Goal: Task Accomplishment & Management: Complete application form

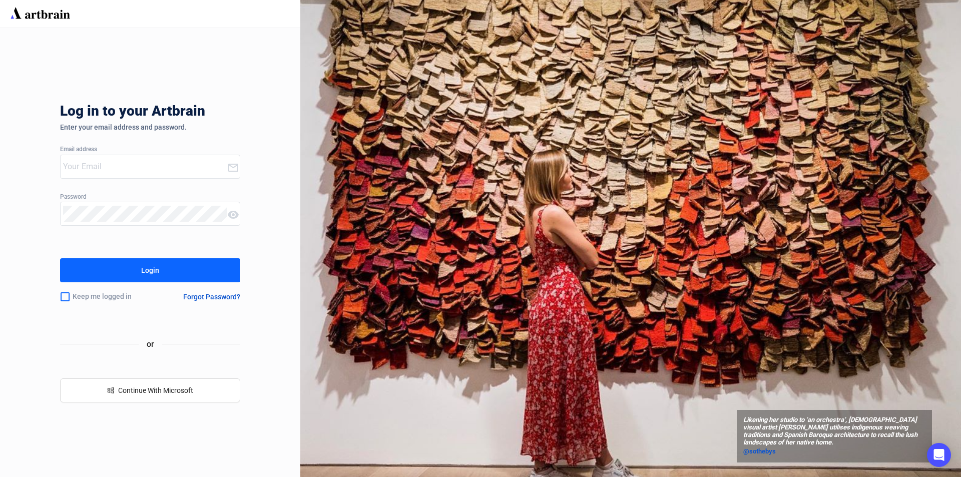
type input "[PERSON_NAME][EMAIL_ADDRESS][DOMAIN_NAME]"
click at [121, 270] on button "Login" at bounding box center [150, 270] width 180 height 24
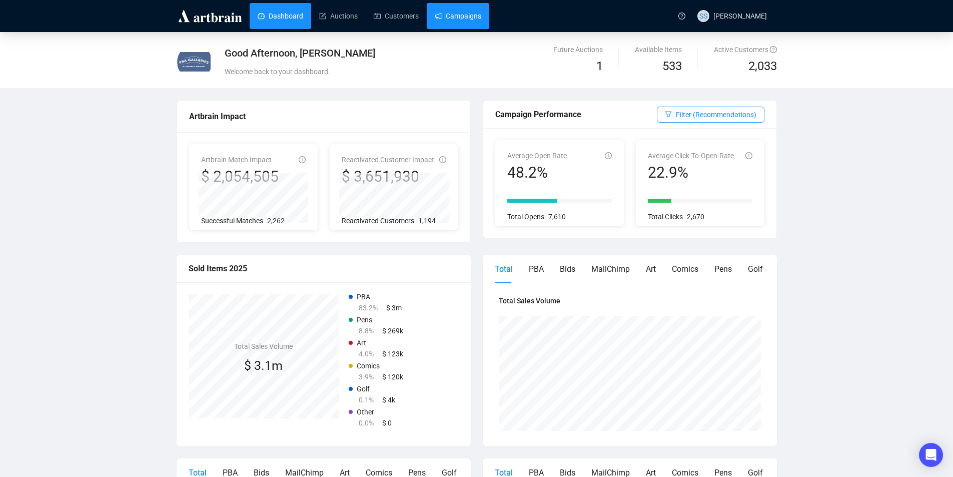
click at [455, 14] on link "Campaigns" at bounding box center [458, 16] width 47 height 26
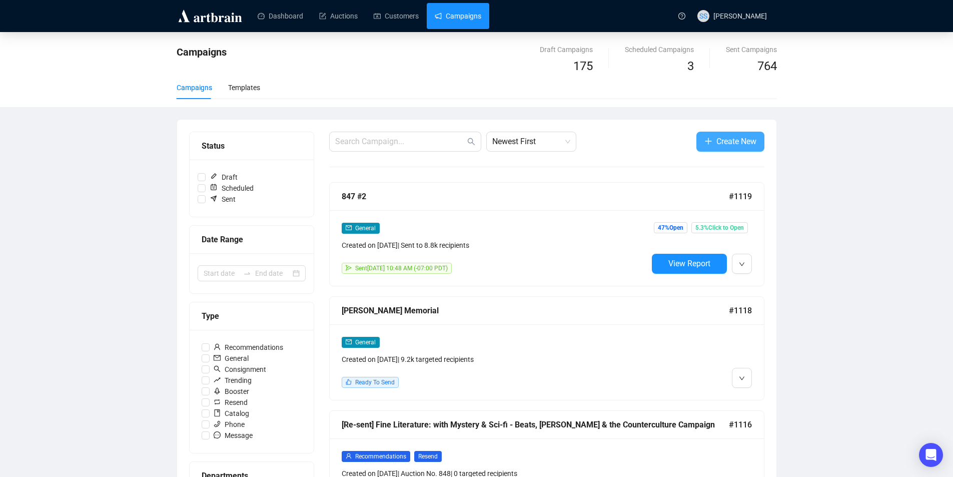
click at [747, 138] on span "Create New" at bounding box center [737, 141] width 40 height 13
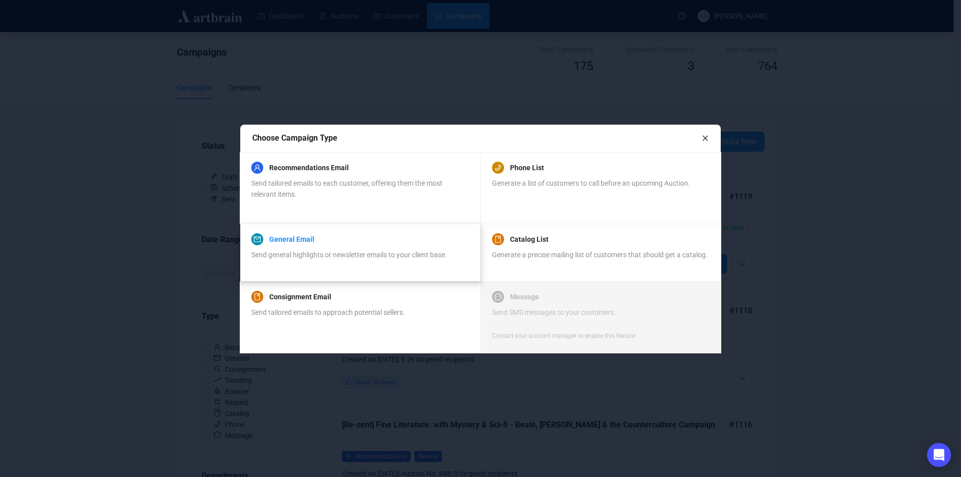
click at [298, 235] on link "General Email" at bounding box center [291, 239] width 45 height 12
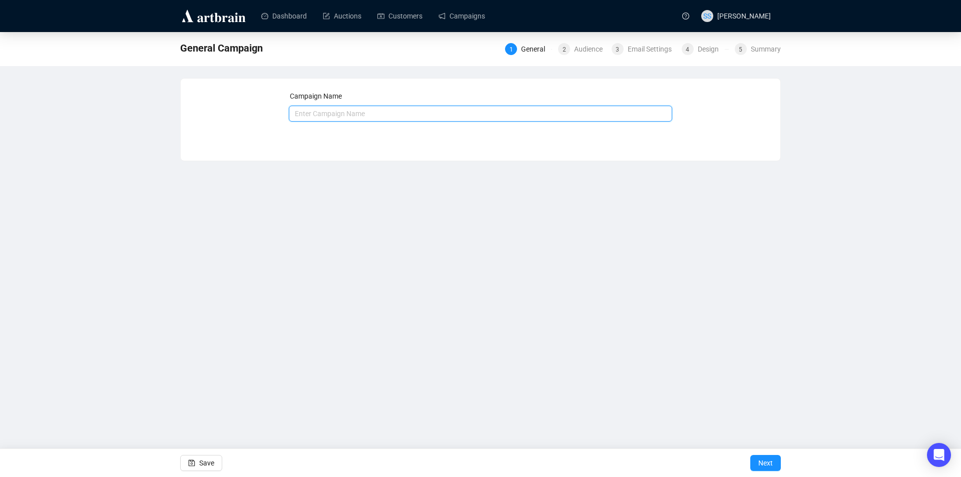
click at [602, 114] on input "text" at bounding box center [481, 114] width 384 height 16
type input "849 #1"
click at [761, 460] on span "Next" at bounding box center [765, 463] width 15 height 28
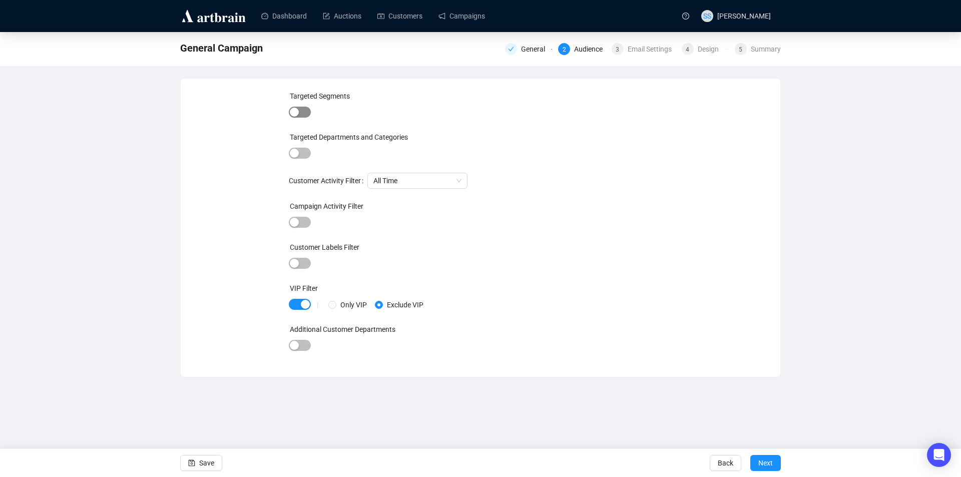
click at [306, 107] on span "button" at bounding box center [300, 112] width 22 height 11
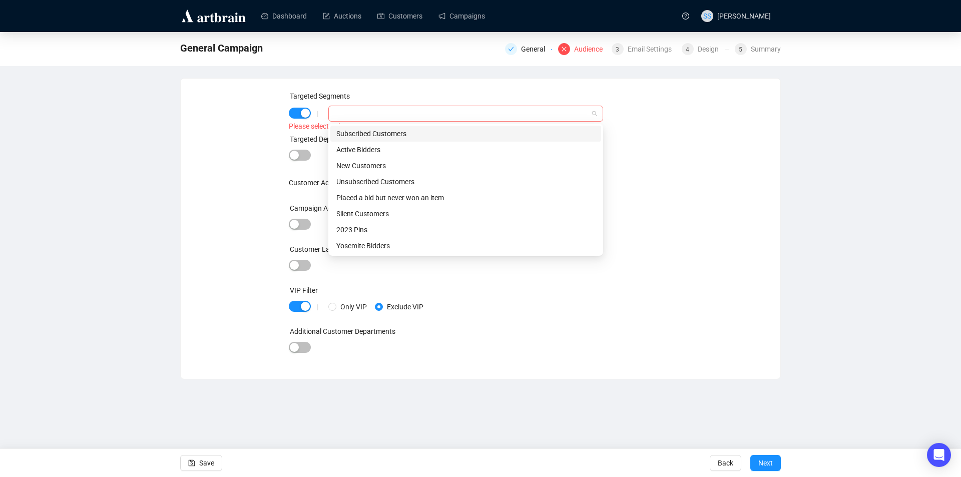
click at [343, 110] on div at bounding box center [460, 114] width 260 height 14
click at [352, 132] on div "Subscribed Customers" at bounding box center [465, 133] width 259 height 11
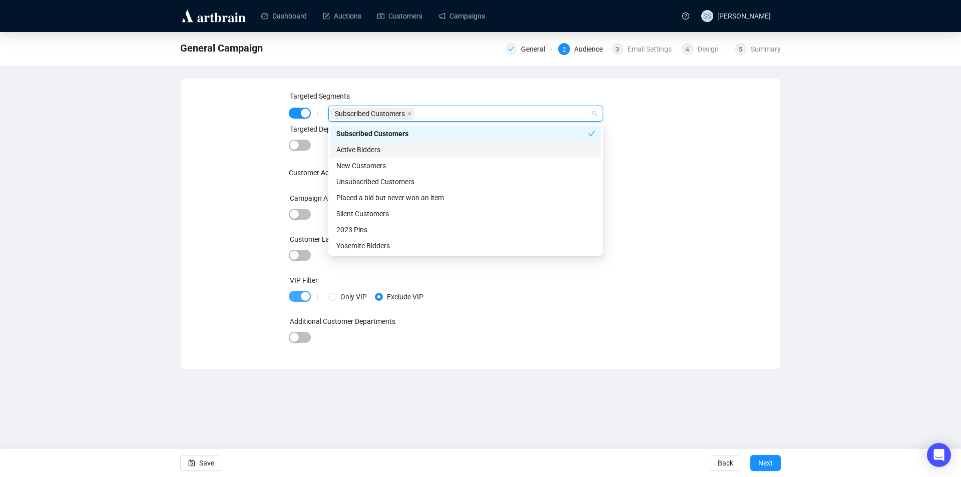
click at [294, 294] on span "button" at bounding box center [300, 296] width 22 height 11
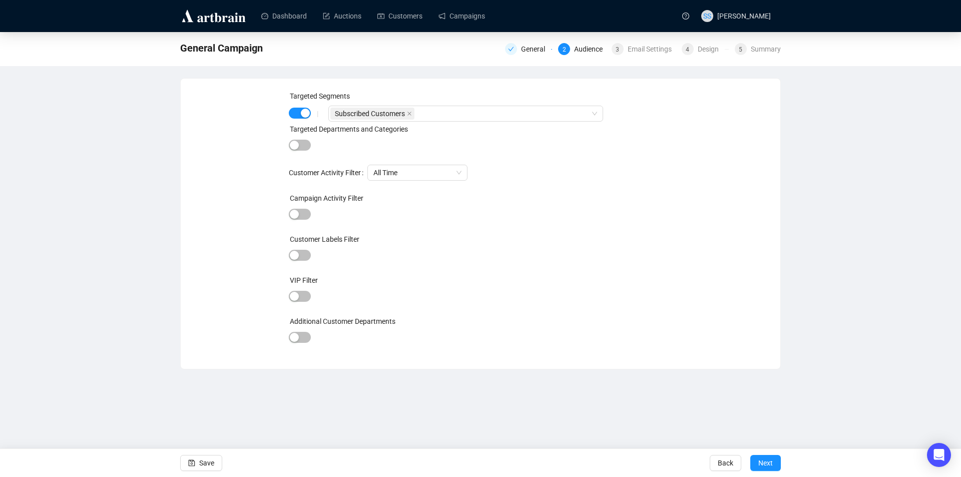
drag, startPoint x: 771, startPoint y: 463, endPoint x: 762, endPoint y: 424, distance: 39.9
click at [770, 460] on span "Next" at bounding box center [765, 463] width 15 height 28
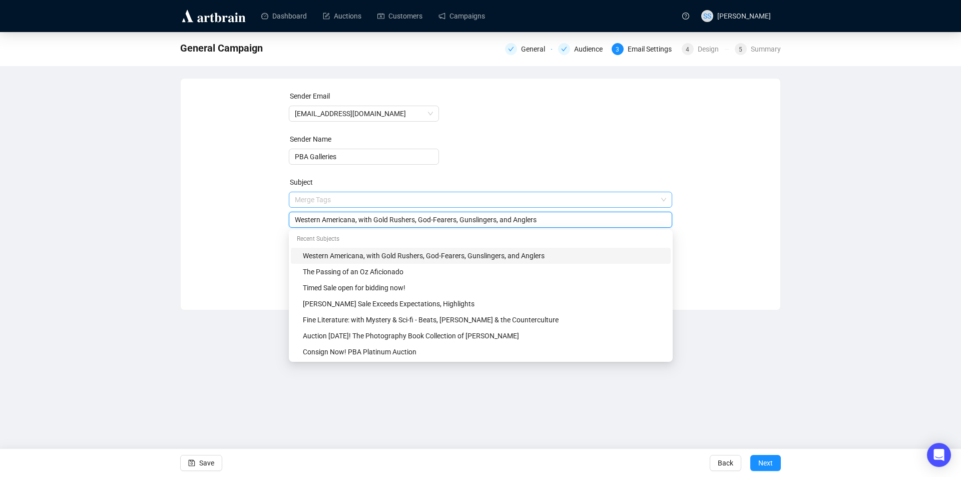
drag, startPoint x: 548, startPoint y: 199, endPoint x: 516, endPoint y: 201, distance: 32.1
click at [516, 201] on span "Merge Tags Western Americana, with Gold Rushers, God-Fearers, Gunslingers, and …" at bounding box center [481, 210] width 384 height 28
click at [537, 221] on input "Western Americana, with Gold Rushers, God-Fearers, Gunslingers, and Anglers" at bounding box center [481, 219] width 372 height 11
drag, startPoint x: 537, startPoint y: 221, endPoint x: 285, endPoint y: 208, distance: 253.0
click at [285, 208] on div "Sender Email [EMAIL_ADDRESS][DOMAIN_NAME] Sender Name PBA Galleries Subject Mer…" at bounding box center [480, 187] width 575 height 192
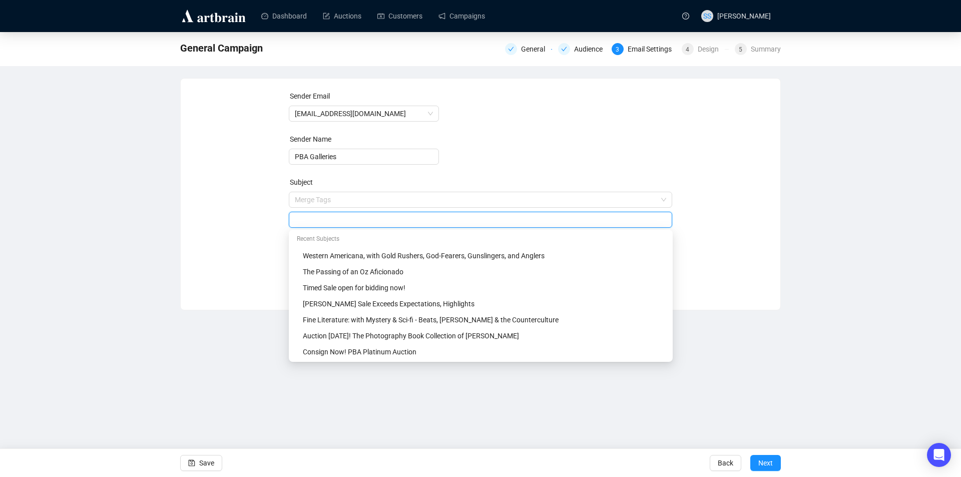
paste input "Sale 849: Americana - Travel & Exploration - Maps & Views"
drag, startPoint x: 496, startPoint y: 220, endPoint x: 150, endPoint y: 208, distance: 346.5
click at [152, 211] on div "General Campaign General Audience 3 Email Settings 4 Design 5 Summary Sender Em…" at bounding box center [480, 171] width 961 height 278
drag, startPoint x: 303, startPoint y: 220, endPoint x: 246, endPoint y: 221, distance: 57.1
click at [246, 221] on div "Sender Email [EMAIL_ADDRESS][DOMAIN_NAME] Sender Name PBA Galleries Subject Mer…" at bounding box center [480, 187] width 575 height 192
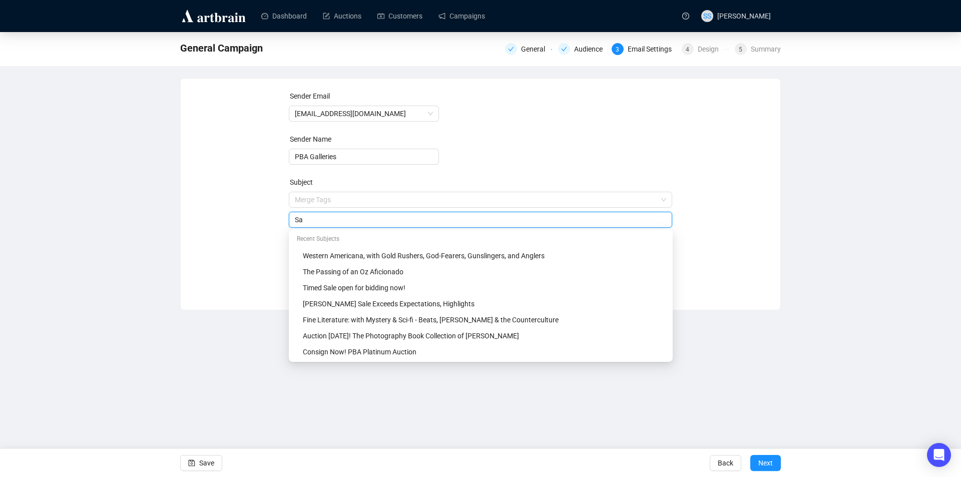
paste input "le 849: Americana - Travel & Exploration - Maps & Views"
type input "Sale 849: Americana - Travel & Exploration - Maps & Views"
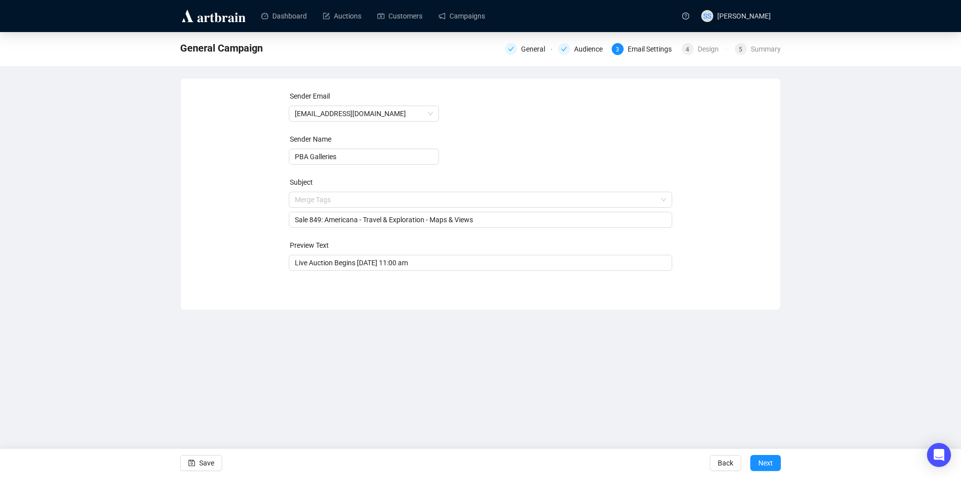
click at [221, 208] on div "Sender Email [EMAIL_ADDRESS][DOMAIN_NAME] Sender Name PBA Galleries Subject Mer…" at bounding box center [480, 187] width 575 height 192
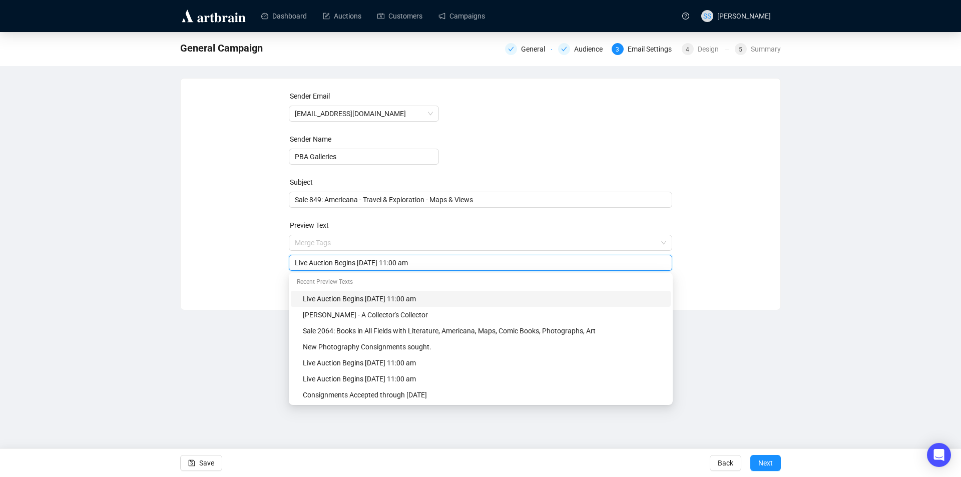
drag, startPoint x: 357, startPoint y: 260, endPoint x: 405, endPoint y: 257, distance: 47.7
click at [405, 257] on div "Live Auction Begins [DATE] 11:00 am" at bounding box center [481, 263] width 384 height 16
type input "Live Auction Begins [DATE] 11:00 am"
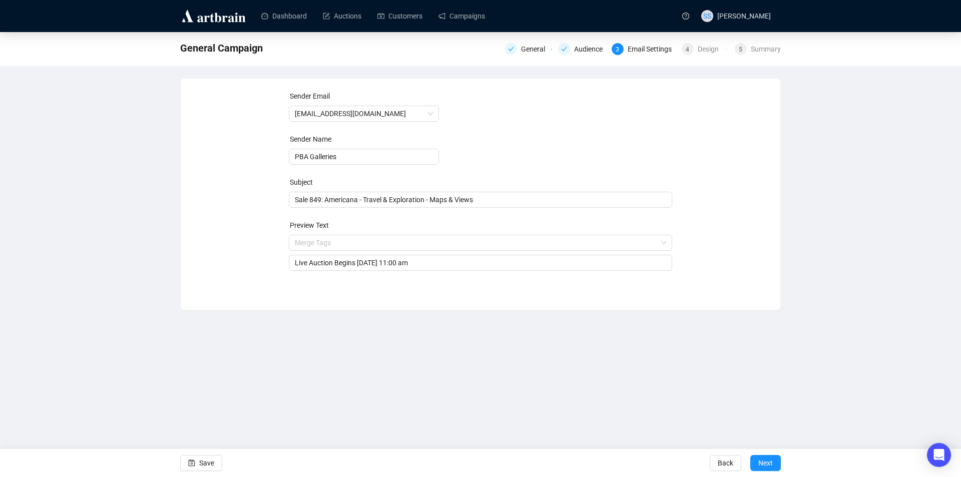
click at [741, 262] on div "Sender Email [EMAIL_ADDRESS][DOMAIN_NAME] Sender Name PBA Galleries Subject Sal…" at bounding box center [480, 187] width 575 height 192
click at [767, 459] on span "Next" at bounding box center [765, 463] width 15 height 28
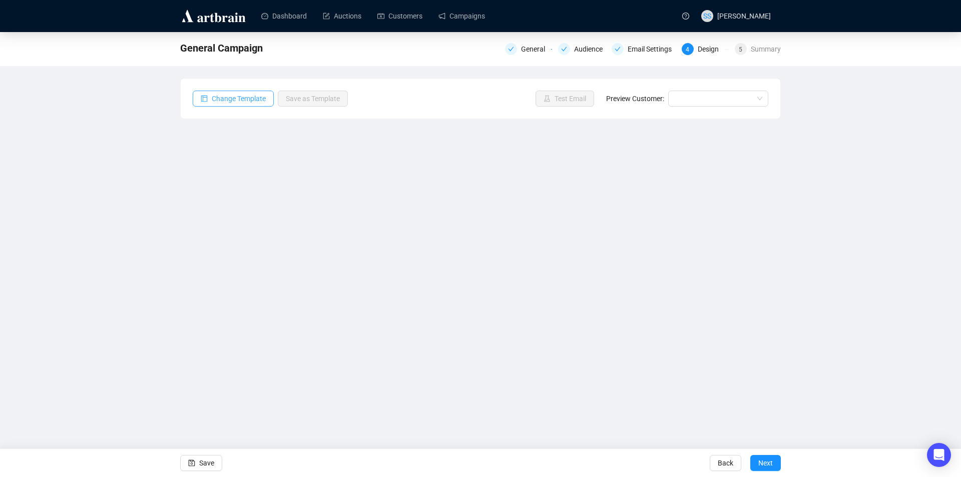
click at [222, 98] on span "Change Template" at bounding box center [239, 98] width 54 height 11
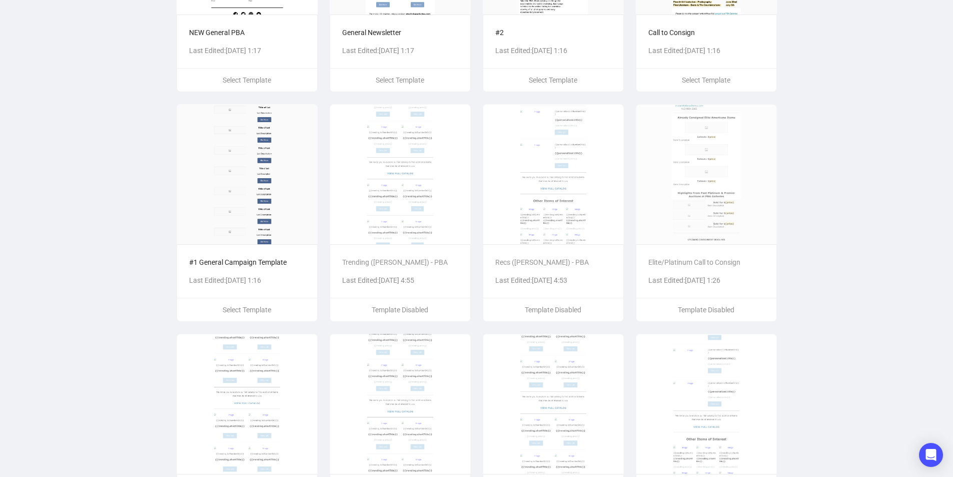
scroll to position [449, 0]
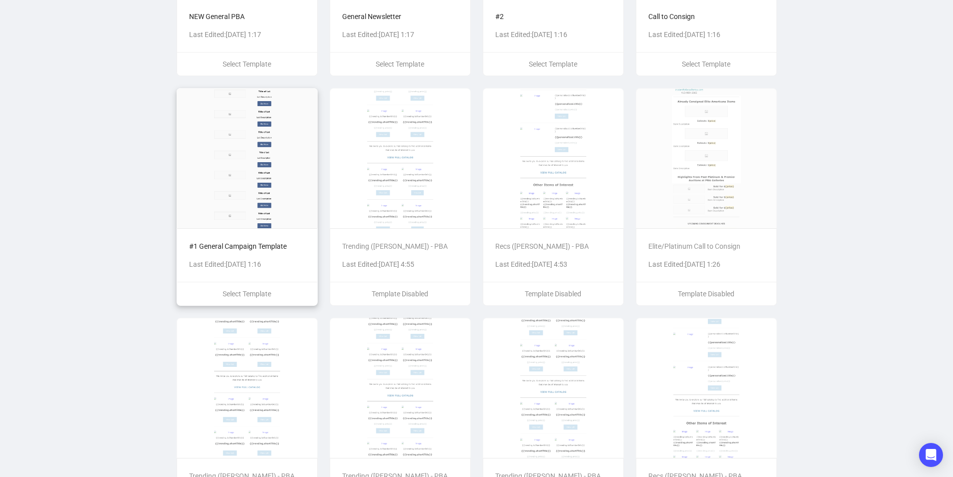
click at [220, 247] on p "#1 General Campaign Template" at bounding box center [247, 246] width 116 height 11
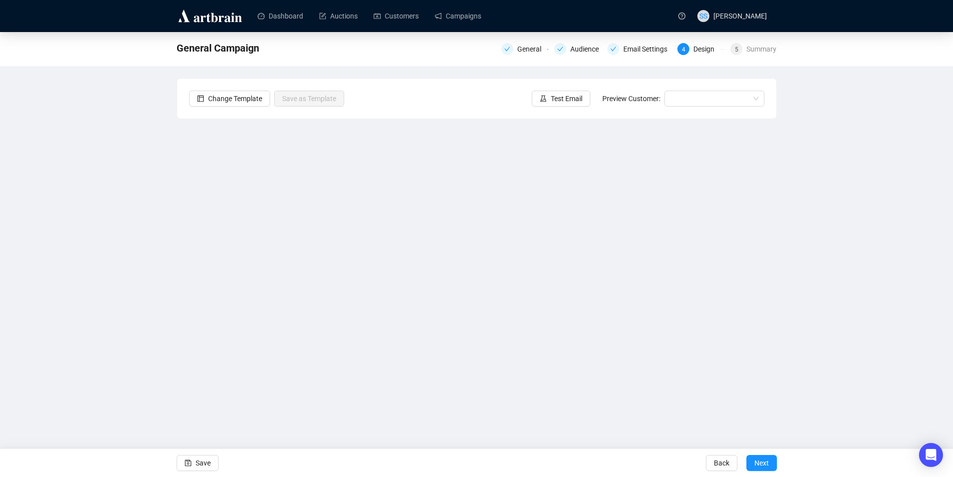
scroll to position [0, 0]
click at [132, 171] on div "General Campaign General Audience Email Settings 4 Design 5 Summary Change Temp…" at bounding box center [480, 223] width 961 height 383
click at [205, 460] on span "Save" at bounding box center [206, 463] width 15 height 28
click at [88, 207] on div "849 #1 General Audience Email Settings 4 Design 5 Summary Change Template Save …" at bounding box center [480, 223] width 961 height 383
click at [209, 461] on span "Save" at bounding box center [206, 463] width 15 height 28
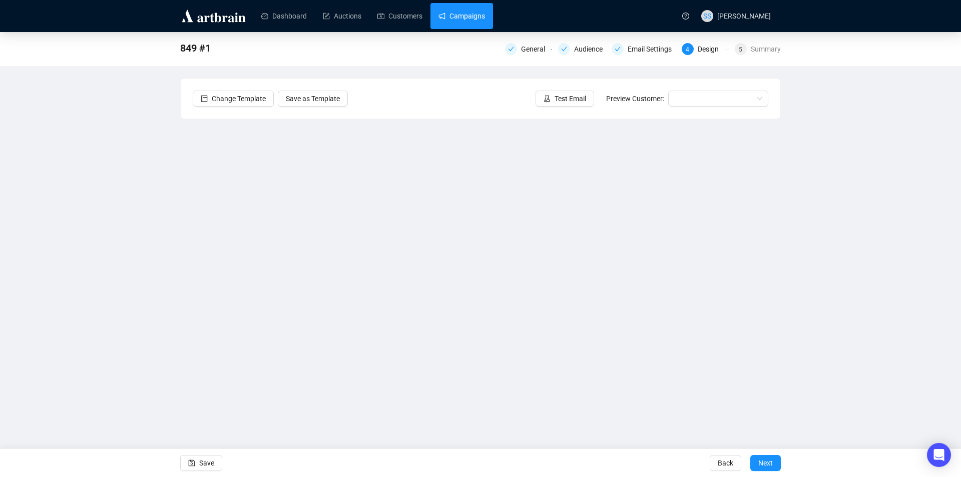
click at [463, 18] on link "Campaigns" at bounding box center [461, 16] width 47 height 26
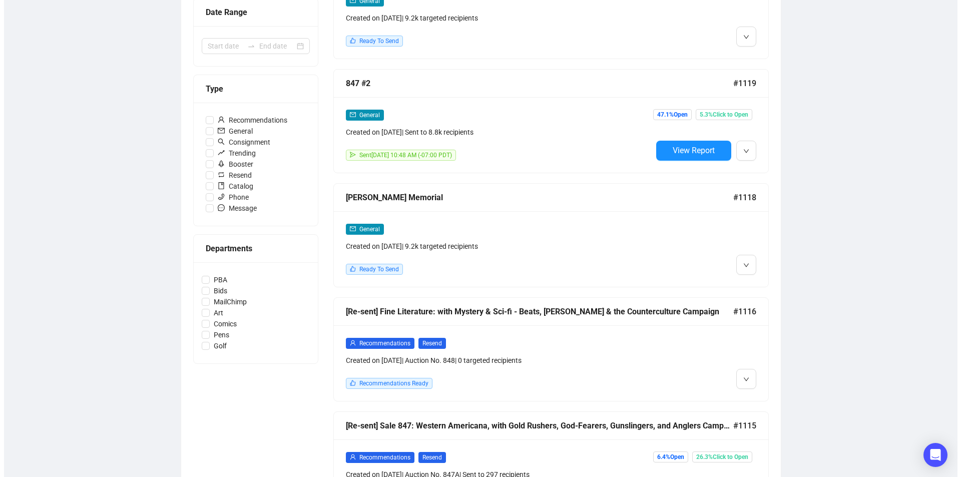
scroll to position [50, 0]
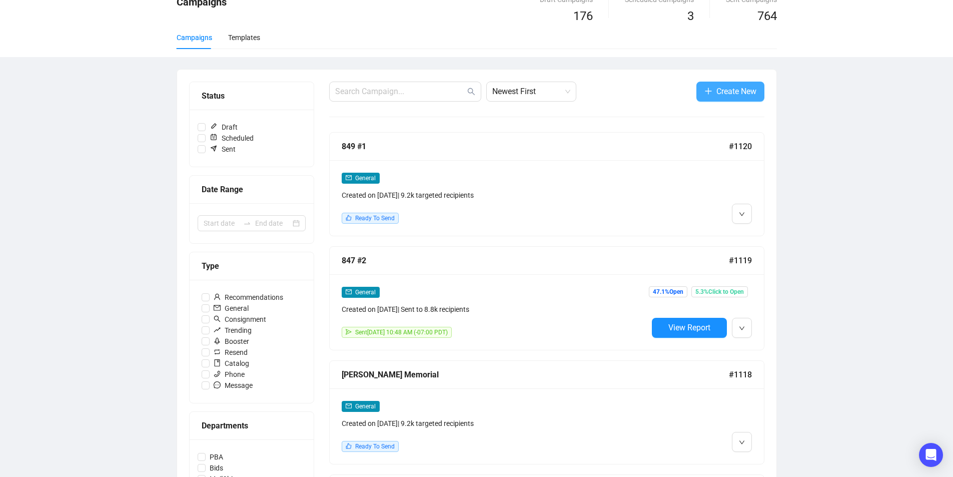
click at [714, 89] on button "Create New" at bounding box center [731, 92] width 68 height 20
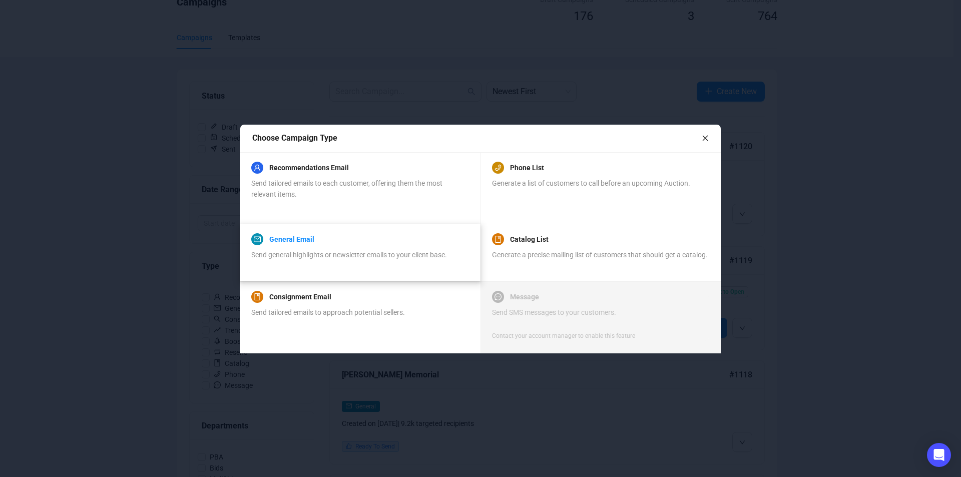
click at [284, 239] on link "General Email" at bounding box center [291, 239] width 45 height 12
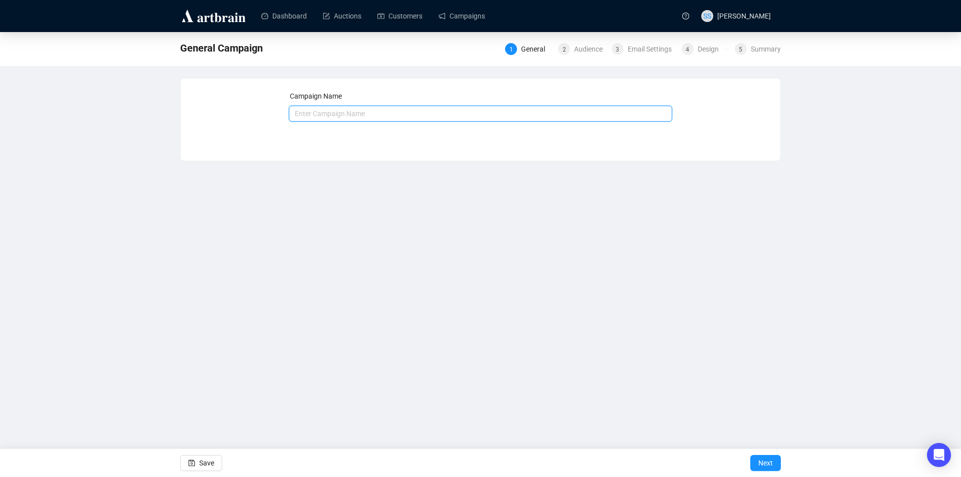
click at [325, 113] on input "text" at bounding box center [481, 114] width 384 height 16
type input "2064 #2"
click at [766, 458] on span "Next" at bounding box center [765, 463] width 15 height 28
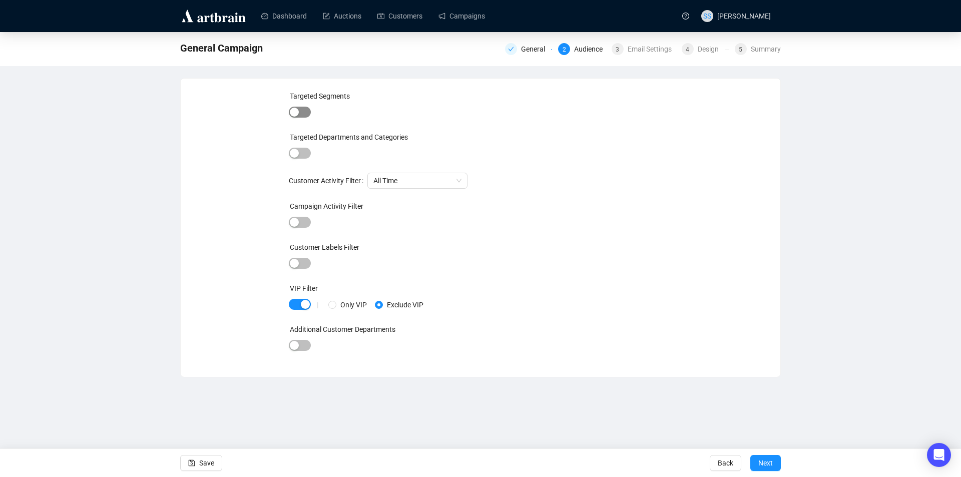
click at [302, 110] on span "button" at bounding box center [300, 112] width 22 height 11
click at [348, 117] on div at bounding box center [460, 114] width 260 height 14
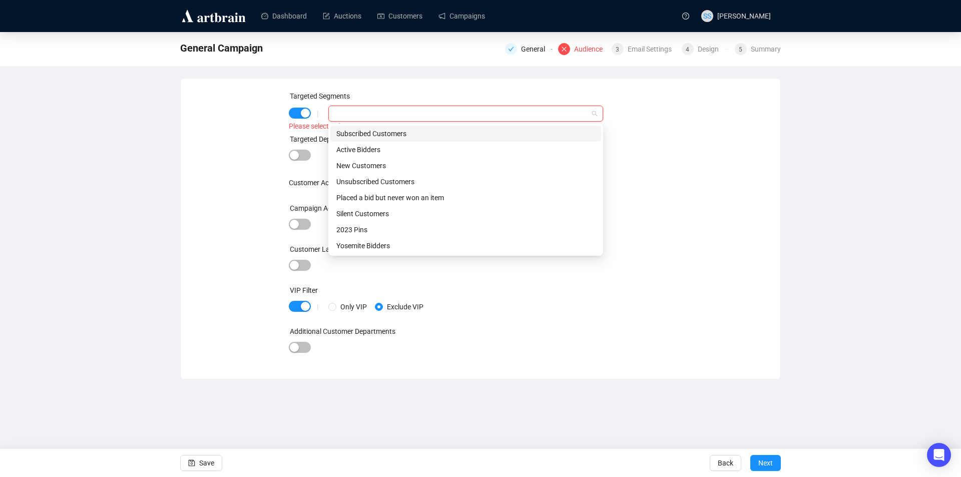
click at [354, 135] on div "Subscribed Customers" at bounding box center [465, 133] width 259 height 11
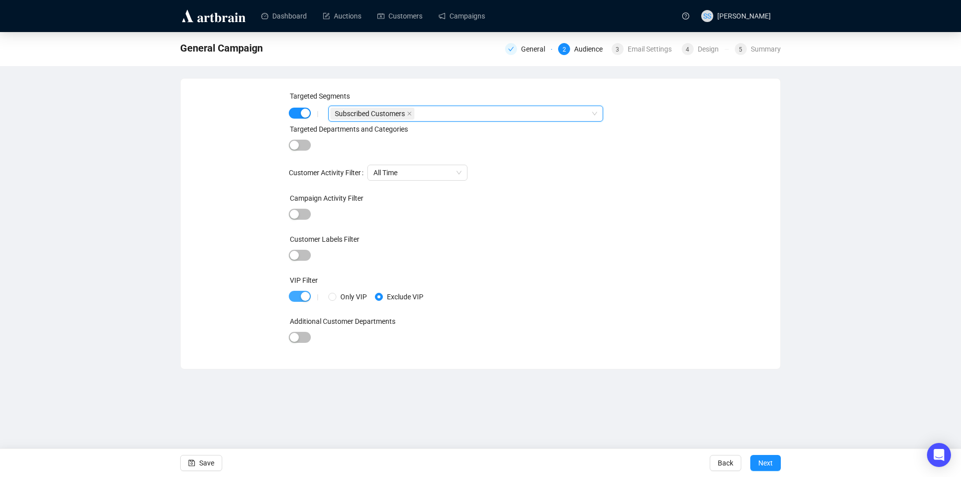
click at [293, 294] on span "button" at bounding box center [300, 296] width 22 height 11
drag, startPoint x: 773, startPoint y: 461, endPoint x: 747, endPoint y: 443, distance: 31.2
click at [772, 459] on button "Next" at bounding box center [765, 463] width 31 height 16
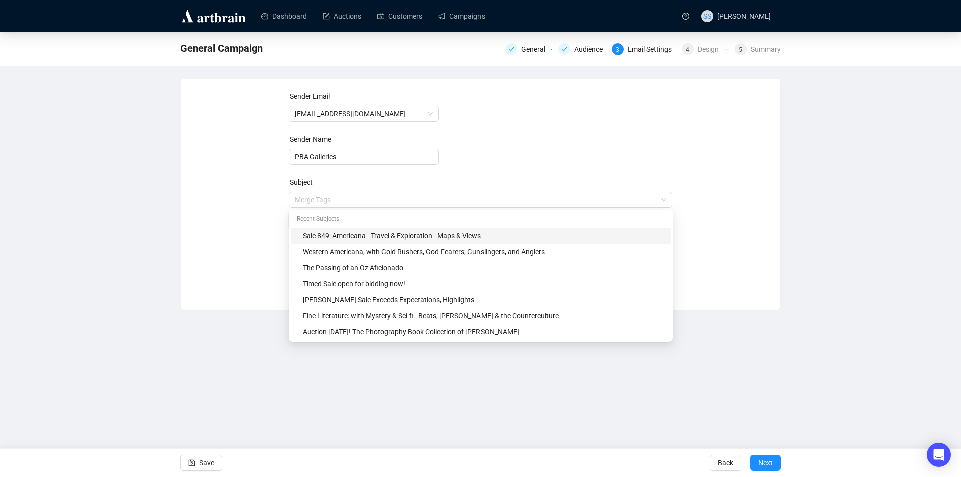
click at [478, 198] on span "Merge Tags Sale 849: Americana - Travel & Exploration - Maps & Views" at bounding box center [481, 210] width 384 height 28
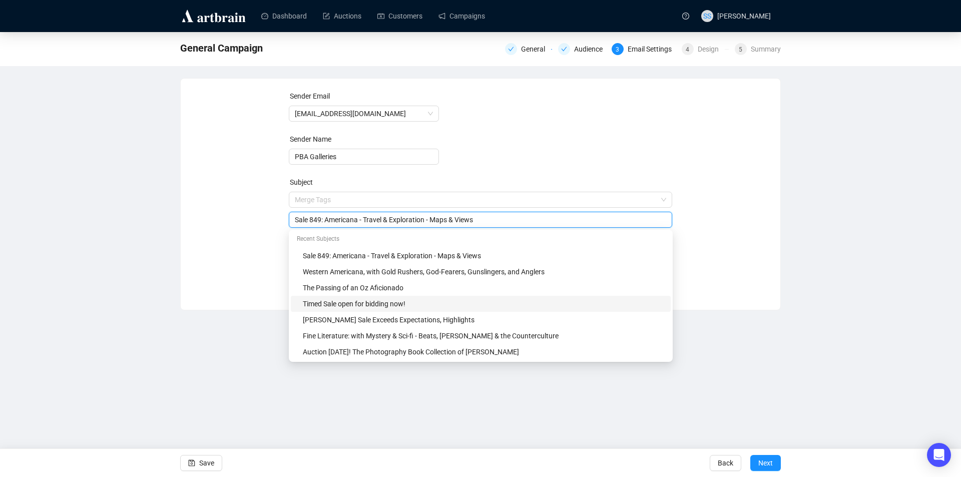
click at [401, 303] on div "Timed Sale open for bidding now!" at bounding box center [484, 303] width 362 height 11
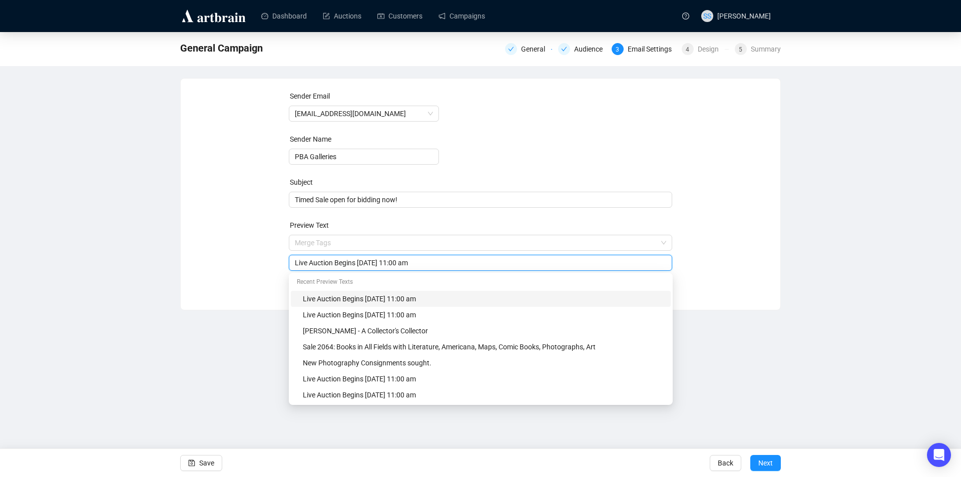
drag, startPoint x: 437, startPoint y: 264, endPoint x: 190, endPoint y: 286, distance: 248.2
click at [191, 286] on div "Sender Email [EMAIL_ADDRESS][DOMAIN_NAME] Sender Name PBA Galleries Subject Tim…" at bounding box center [480, 187] width 599 height 216
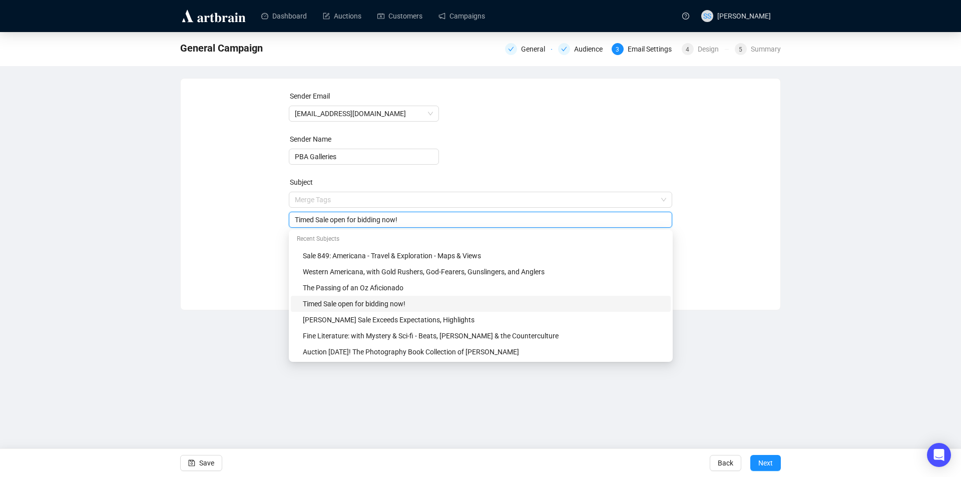
click at [403, 200] on span "Merge Tags Timed Sale open for bidding now!" at bounding box center [481, 210] width 384 height 28
drag, startPoint x: 415, startPoint y: 218, endPoint x: 331, endPoint y: 214, distance: 83.6
click at [331, 215] on input "Timed Sale open for bidding now!" at bounding box center [481, 219] width 372 height 11
type input "Timed Sale ends [DATE]!"
click at [226, 223] on div "Sender Email [EMAIL_ADDRESS][DOMAIN_NAME] Sender Name PBA Galleries Subject Mer…" at bounding box center [480, 187] width 575 height 192
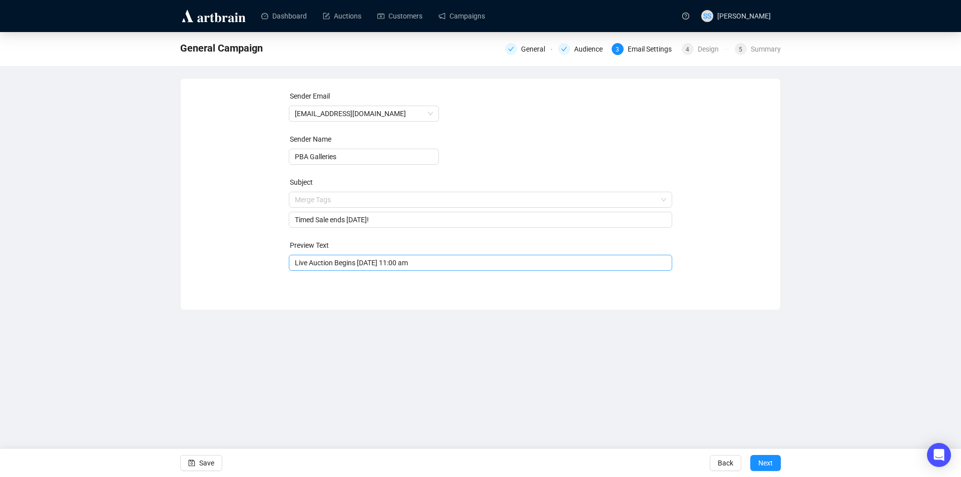
click at [442, 266] on input "Live Auction Begins [DATE] 11:00 am" at bounding box center [481, 262] width 372 height 11
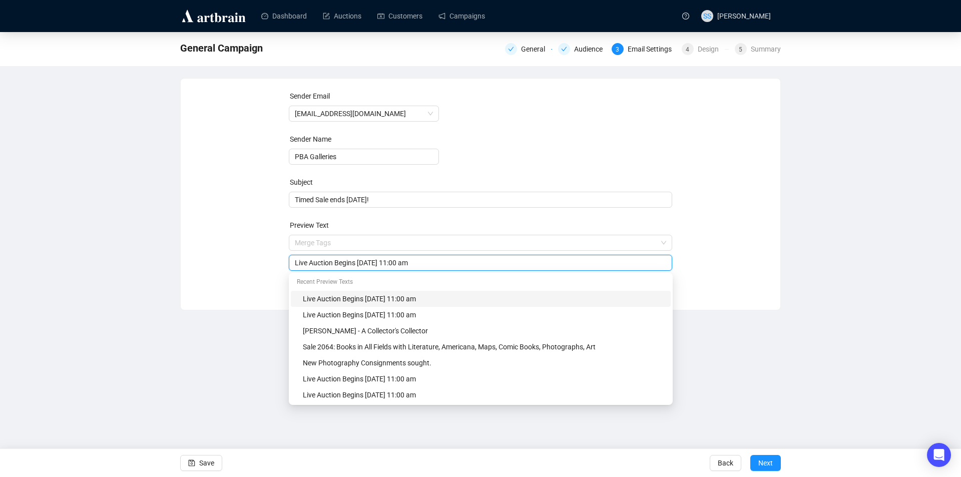
drag, startPoint x: 442, startPoint y: 265, endPoint x: 284, endPoint y: 252, distance: 158.7
click at [284, 255] on div "Sender Email [EMAIL_ADDRESS][DOMAIN_NAME] Sender Name PBA Galleries Subject Tim…" at bounding box center [480, 187] width 575 height 192
paste input "Sale 2064: Books in All Fields with Literature, Americana, Maps, Comic Books, P…"
click at [251, 240] on div "Sender Email [EMAIL_ADDRESS][DOMAIN_NAME] Sender Name PBA Galleries Subject Tim…" at bounding box center [480, 187] width 575 height 192
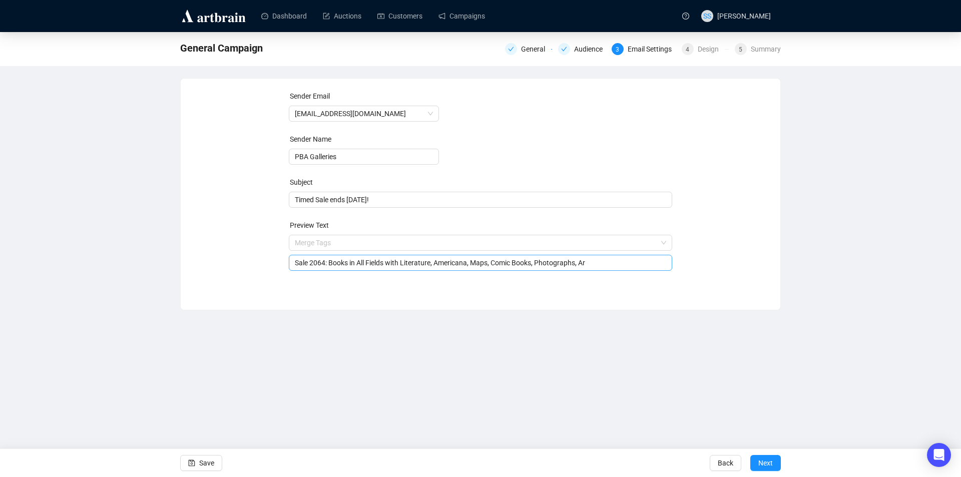
click at [592, 262] on input "Sale 2064: Books in All Fields with Literature, Americana, Maps, Comic Books, P…" at bounding box center [481, 262] width 372 height 11
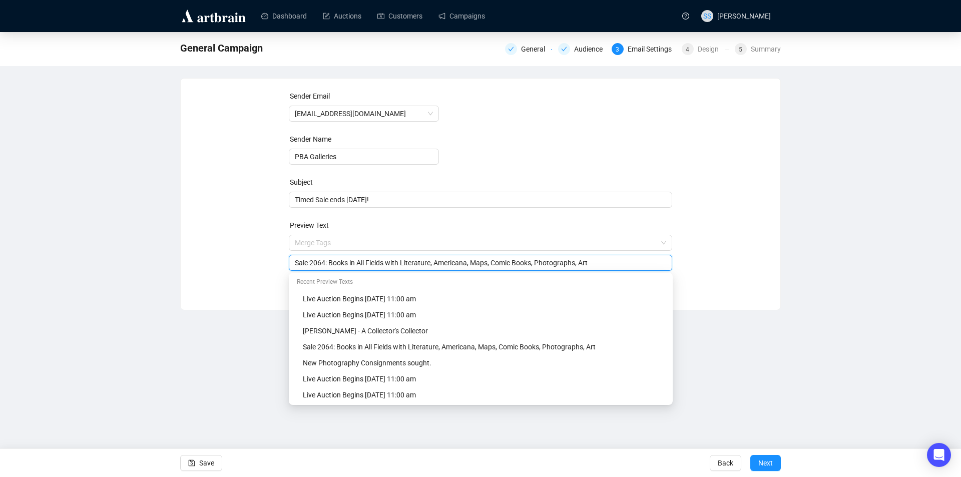
type input "Sale 2064: Books in All Fields with Literature, Americana, Maps, Comic Books, P…"
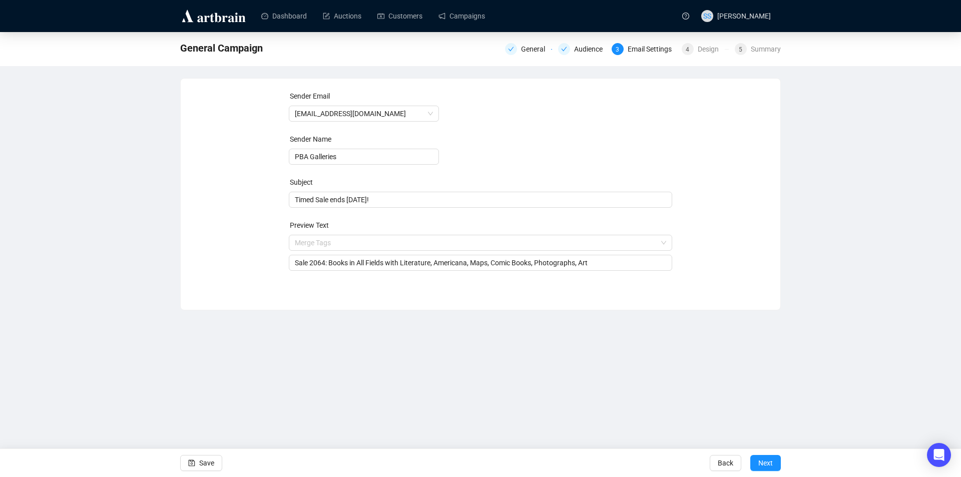
click at [738, 276] on div "Sender Email [EMAIL_ADDRESS][DOMAIN_NAME] Sender Name PBA Galleries Subject Tim…" at bounding box center [480, 187] width 575 height 192
drag, startPoint x: 766, startPoint y: 459, endPoint x: 709, endPoint y: 418, distance: 69.9
click at [766, 459] on span "Next" at bounding box center [765, 463] width 15 height 28
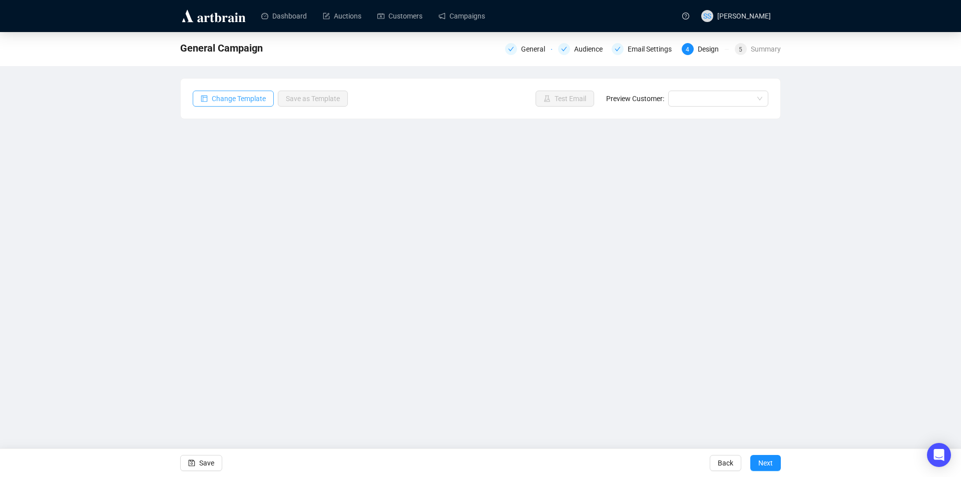
click at [236, 96] on span "Change Template" at bounding box center [239, 98] width 54 height 11
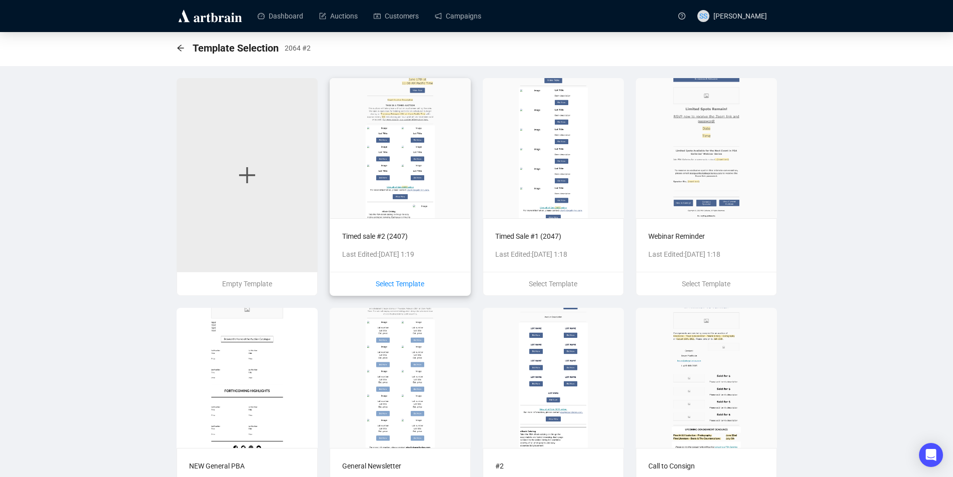
click at [406, 285] on span "Select Template" at bounding box center [400, 284] width 49 height 8
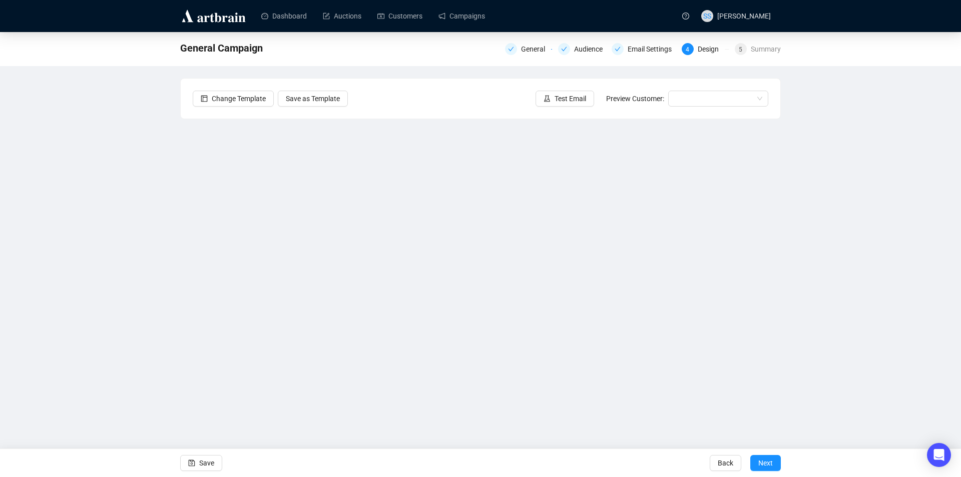
click at [0, 295] on div "General Campaign General Audience Email Settings 4 Design 5 Summary Change Temp…" at bounding box center [480, 223] width 961 height 383
click at [139, 262] on div "General Campaign General Audience Email Settings 4 Design 5 Summary Change Temp…" at bounding box center [480, 223] width 961 height 383
click at [170, 280] on div "General Campaign General Audience Email Settings 4 Design 5 Summary Change Temp…" at bounding box center [480, 223] width 961 height 383
click at [200, 463] on span "Save" at bounding box center [206, 463] width 15 height 28
click at [179, 256] on div "2064 #2 General Audience Email Settings 4 Design 5 Summary Change Template Save…" at bounding box center [480, 223] width 961 height 383
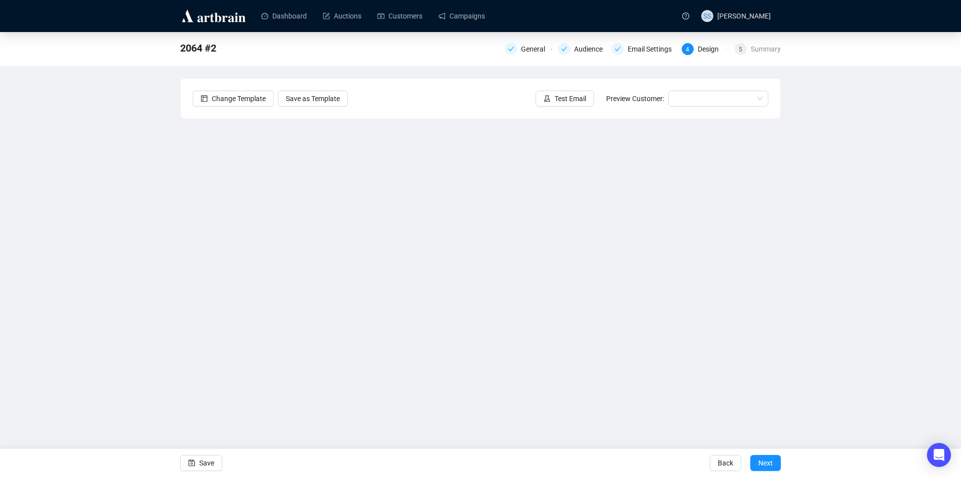
click at [180, 220] on div "2064 #2 General Audience Email Settings 4 Design 5 Summary Change Template Save…" at bounding box center [480, 223] width 961 height 383
click at [199, 463] on button "Save" at bounding box center [201, 463] width 42 height 16
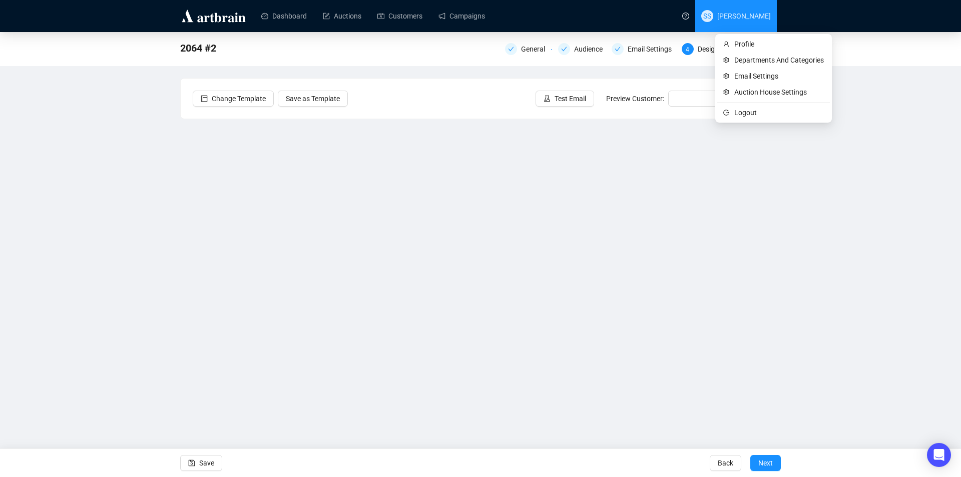
click at [752, 18] on span "[PERSON_NAME]" at bounding box center [744, 16] width 54 height 8
click at [745, 114] on span "Logout" at bounding box center [779, 112] width 90 height 11
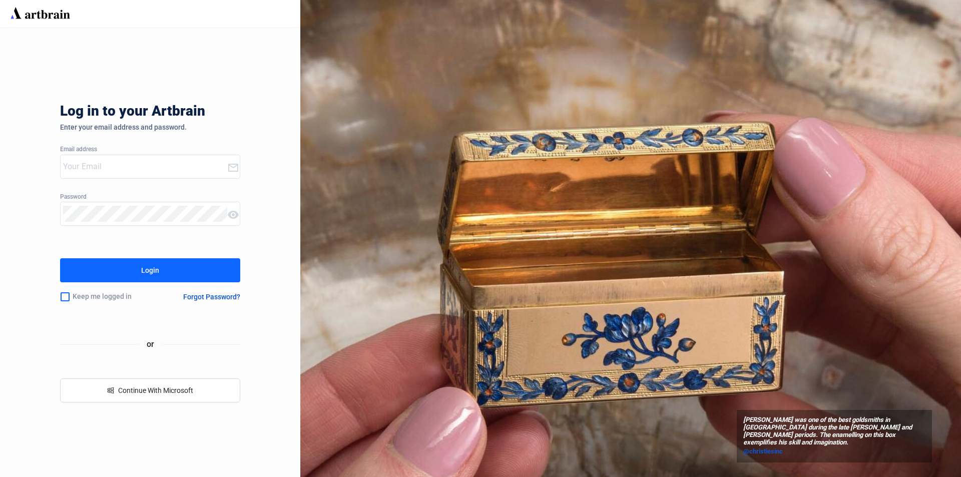
type input "[PERSON_NAME][EMAIL_ADDRESS][DOMAIN_NAME]"
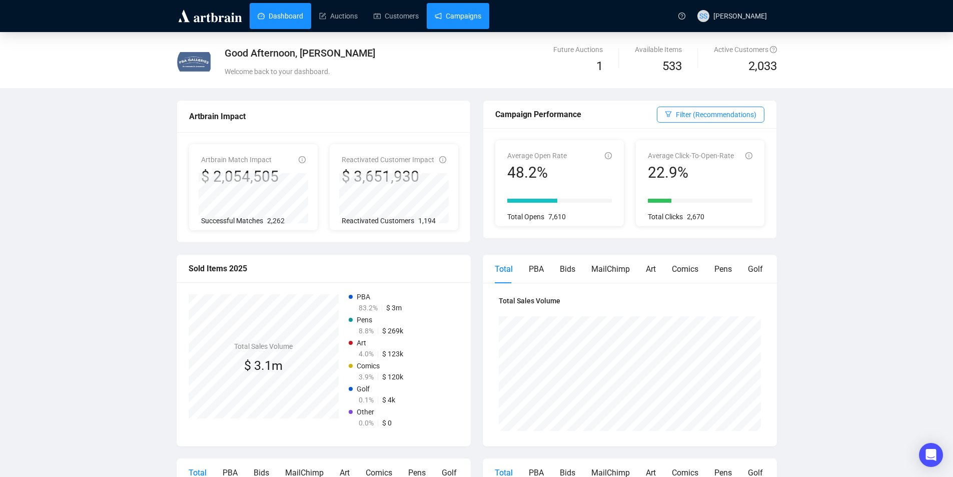
click at [462, 16] on link "Campaigns" at bounding box center [458, 16] width 47 height 26
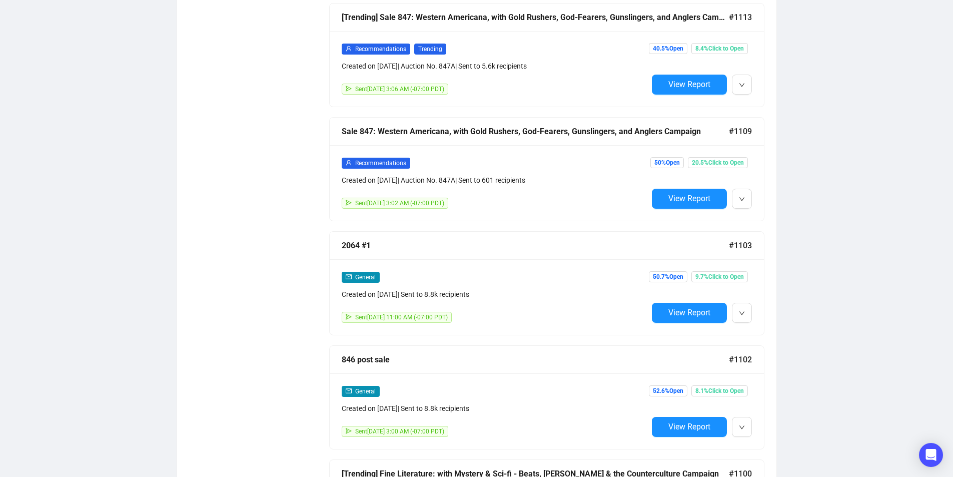
scroll to position [751, 0]
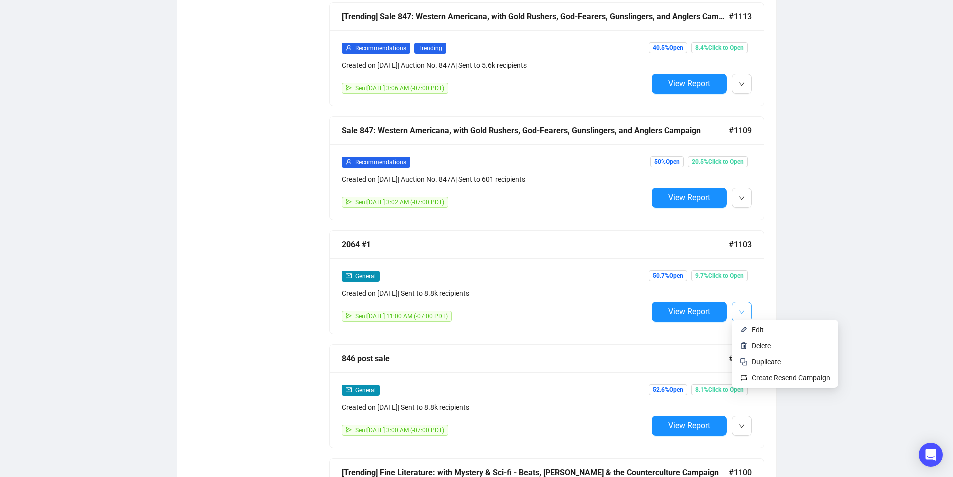
click at [746, 312] on button "button" at bounding box center [742, 312] width 20 height 20
click at [755, 329] on span "Edit" at bounding box center [758, 330] width 12 height 8
